Goal: Find specific page/section: Find specific page/section

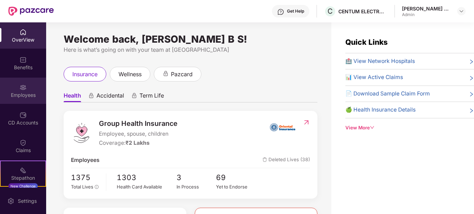
click at [20, 85] on img at bounding box center [23, 87] width 7 height 7
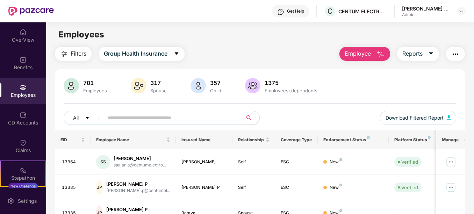
click at [128, 113] on input "text" at bounding box center [170, 118] width 125 height 10
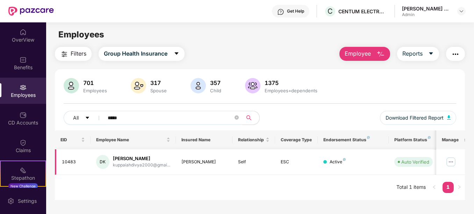
type input "*****"
